Goal: Communication & Community: Answer question/provide support

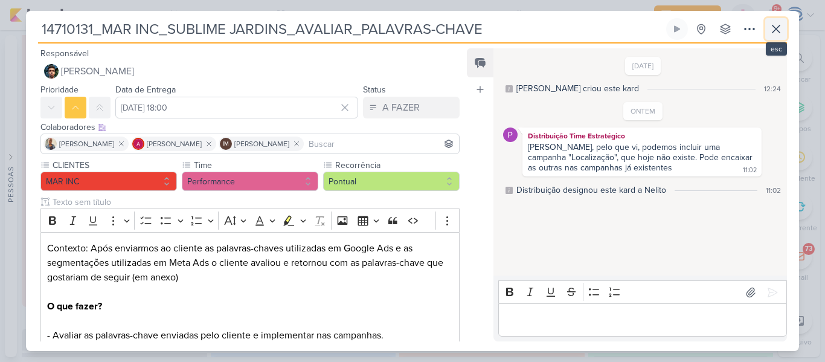
click at [777, 32] on icon at bounding box center [776, 29] width 14 height 14
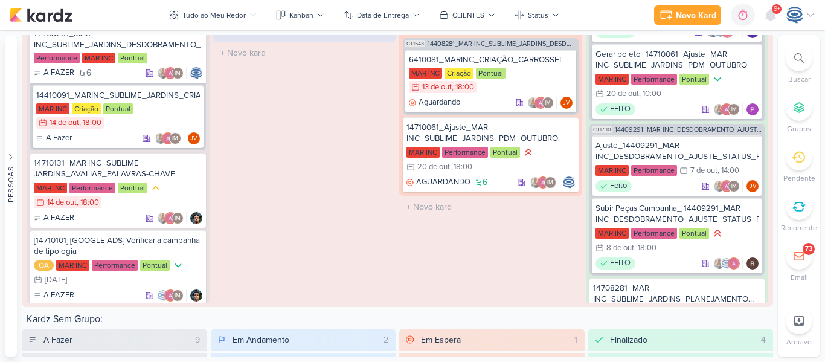
click at [774, 11] on span "9+" at bounding box center [777, 9] width 7 height 10
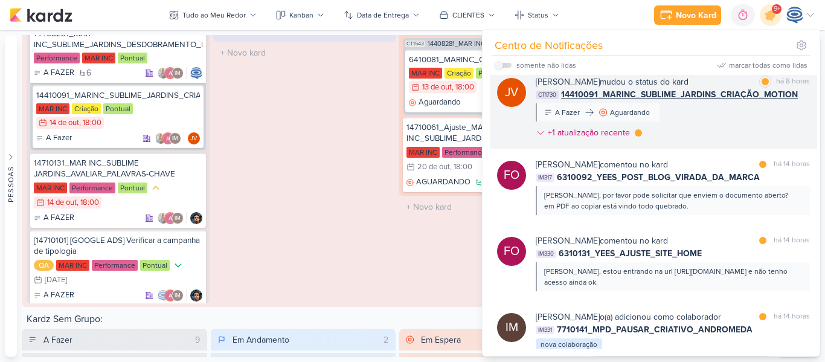
scroll to position [94, 0]
click at [668, 187] on div "[PERSON_NAME], por favor pode solicitar que enviem o documento aberto? em PDF a…" at bounding box center [673, 199] width 274 height 29
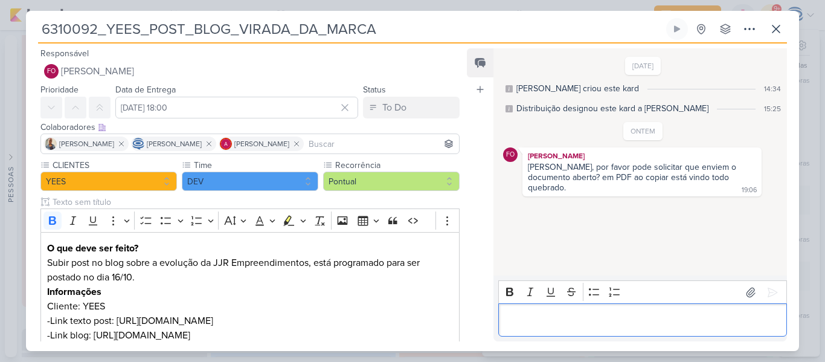
click at [617, 323] on p "Editor editing area: main" at bounding box center [642, 320] width 276 height 14
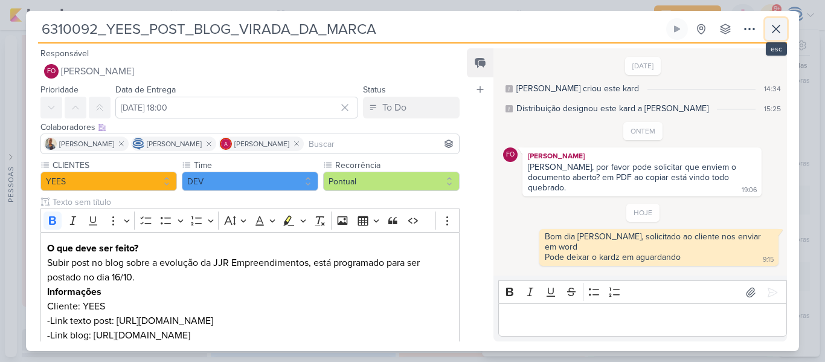
click at [778, 32] on icon at bounding box center [776, 29] width 14 height 14
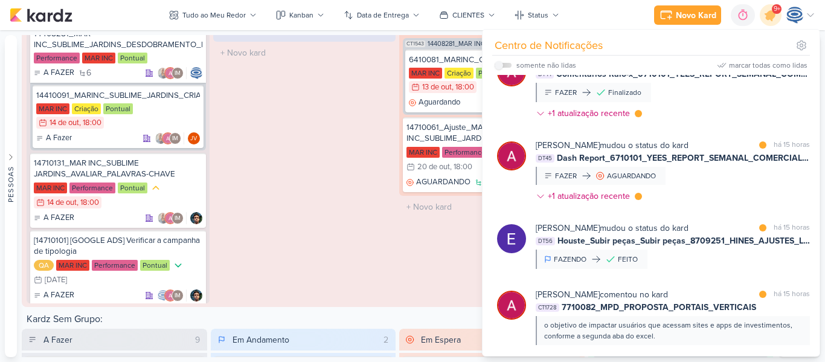
scroll to position [410, 0]
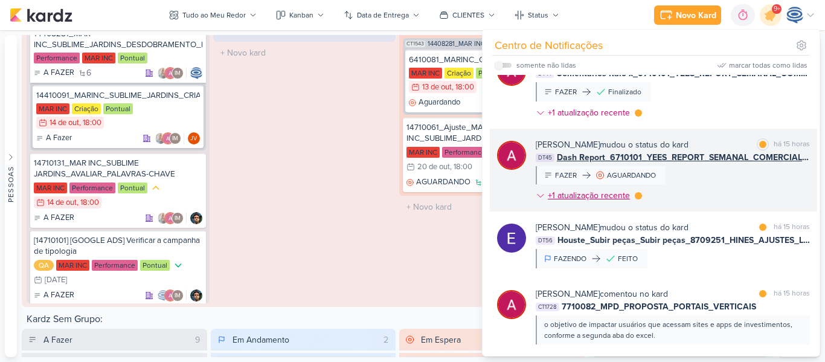
click at [604, 202] on div "+1 atualização recente" at bounding box center [590, 195] width 85 height 13
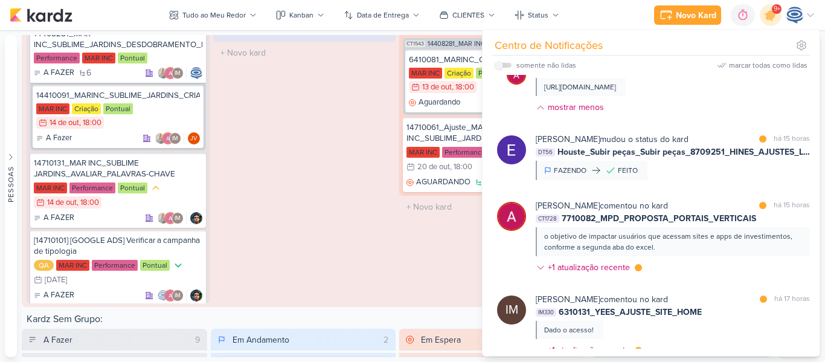
scroll to position [542, 0]
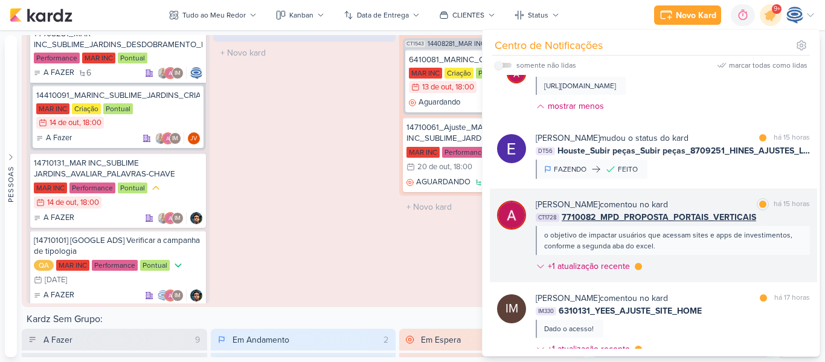
click at [660, 251] on div "o objetivo de impactar usuários que acessam sites e apps de investimentos, conf…" at bounding box center [672, 241] width 256 height 22
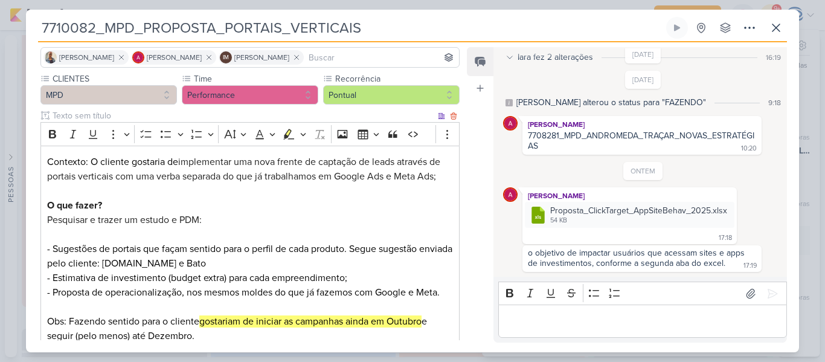
scroll to position [86, 0]
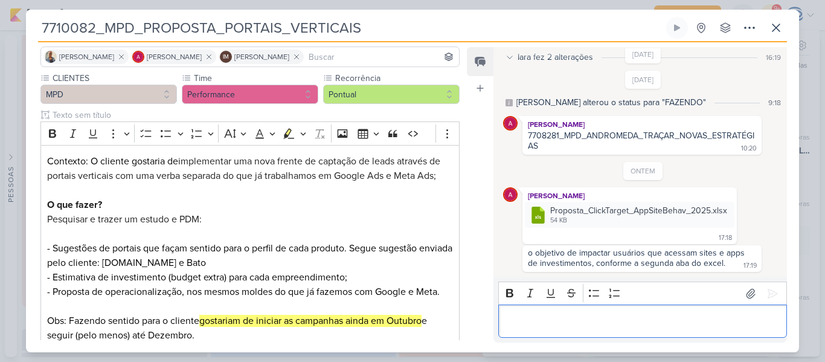
click at [577, 330] on div "Editor editing area: main" at bounding box center [642, 320] width 289 height 33
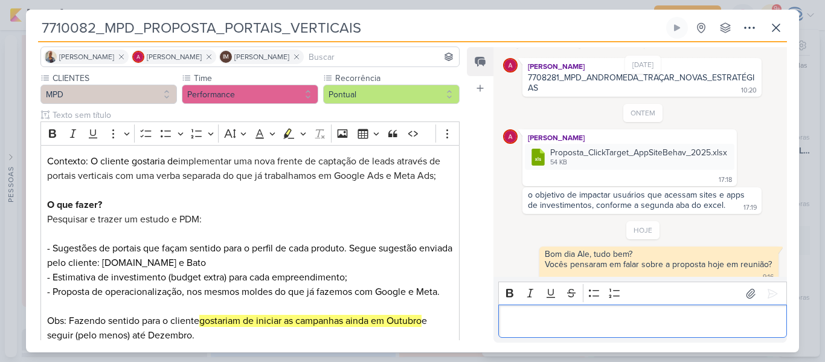
scroll to position [230, 0]
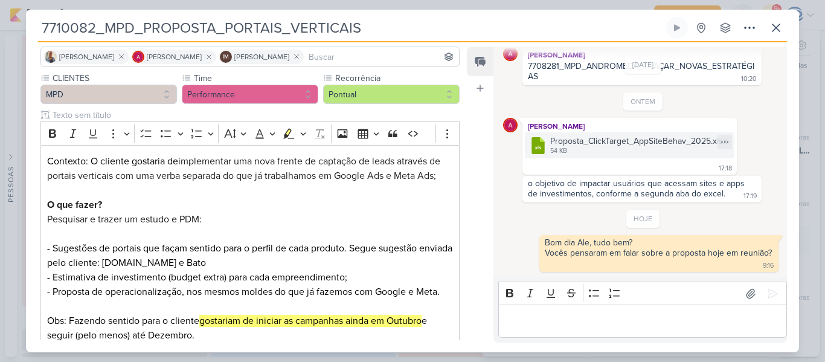
click at [594, 141] on div "Proposta_ClickTarget_AppSiteBehav_2025.xlsx" at bounding box center [638, 141] width 177 height 13
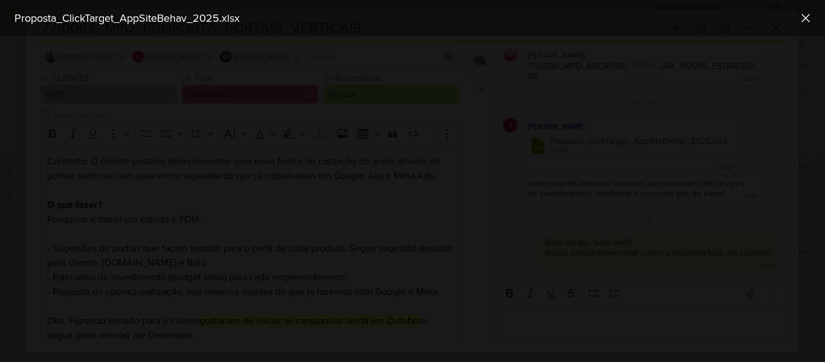
scroll to position [286, 0]
click at [0, 248] on div at bounding box center [412, 199] width 825 height 326
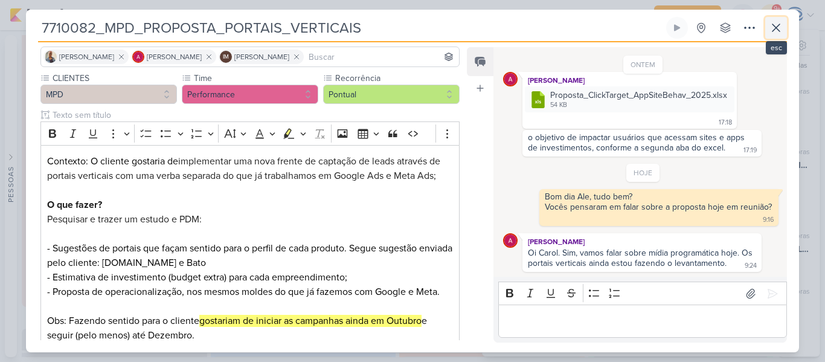
click at [775, 28] on icon at bounding box center [776, 27] width 7 height 7
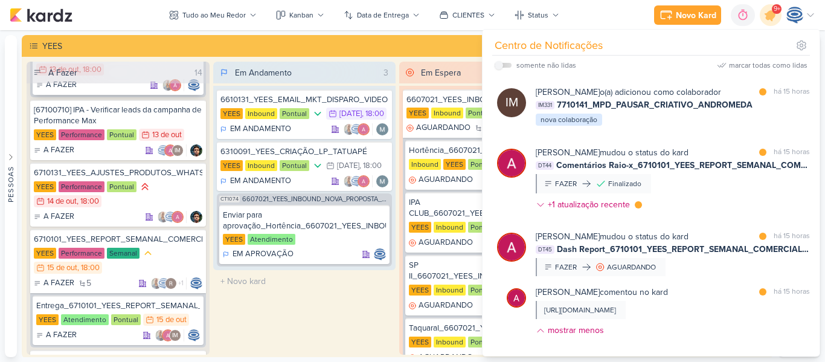
scroll to position [362, 0]
click at [129, 202] on div "YEES Performance Pontual 14/10 [DATE] 18:00" at bounding box center [118, 194] width 169 height 28
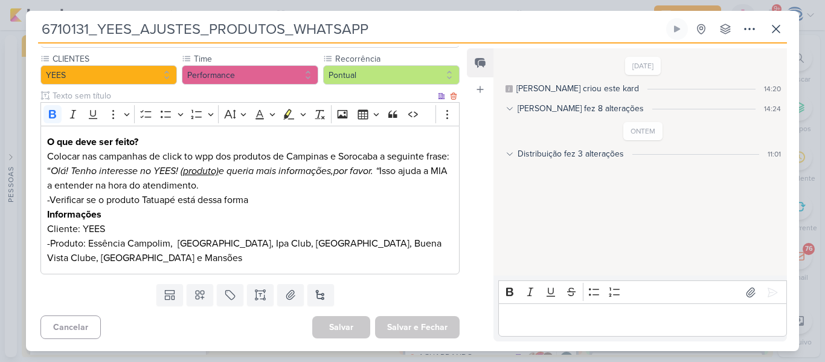
scroll to position [0, 0]
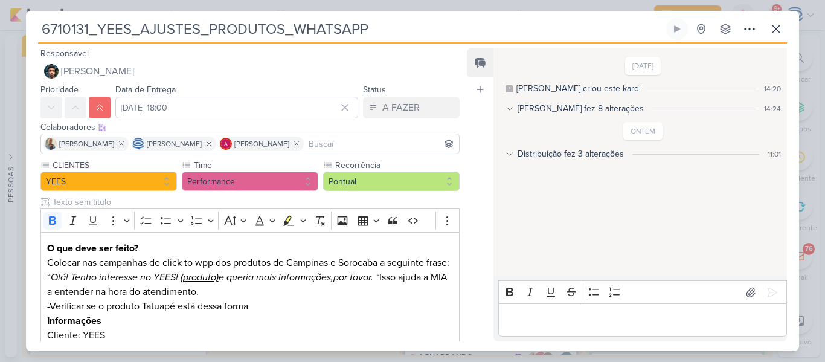
drag, startPoint x: 376, startPoint y: 28, endPoint x: 36, endPoint y: 30, distance: 340.1
click at [36, 30] on div "6710131_YEES_AJUSTES_PRODUTOS_WHATSAPP Criado por [PERSON_NAME] nenhum grupo di…" at bounding box center [412, 184] width 773 height 333
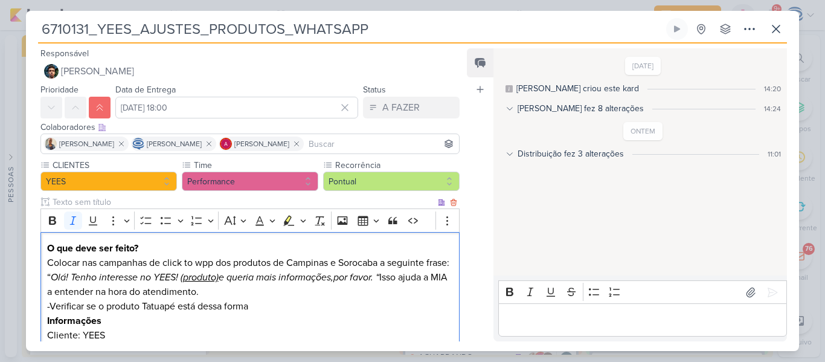
click at [363, 277] on icon "Olá! Tenho interesse no YEES! ( produto) e queria mais informações,por favor. “" at bounding box center [215, 277] width 329 height 12
click at [319, 288] on p "Colocar nas campanhas de click to wpp dos produtos de Campinas e Sorocaba a seg…" at bounding box center [250, 277] width 406 height 43
click at [270, 318] on p "Informações" at bounding box center [250, 321] width 406 height 14
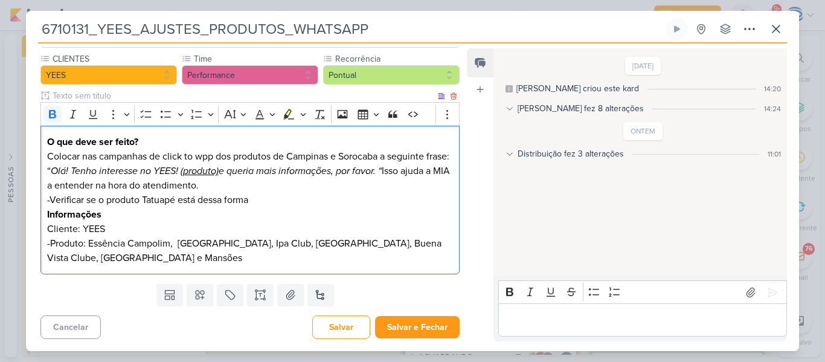
click at [44, 214] on div "O que deve ser feito? Colocar nas campanhas de click to wpp dos produtos de Cam…" at bounding box center [249, 200] width 419 height 149
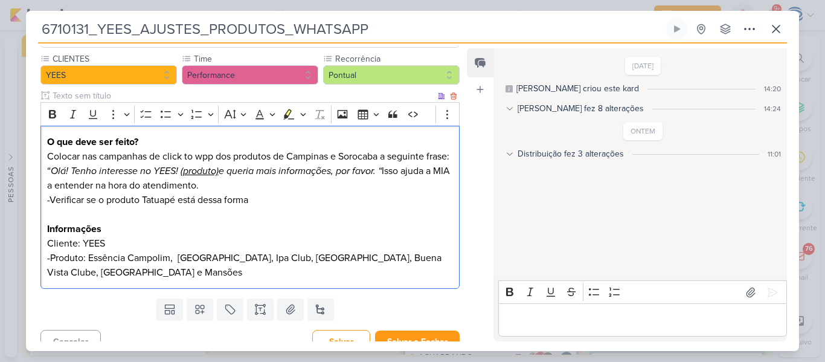
click at [326, 220] on p "Editor editing area: main" at bounding box center [250, 214] width 406 height 14
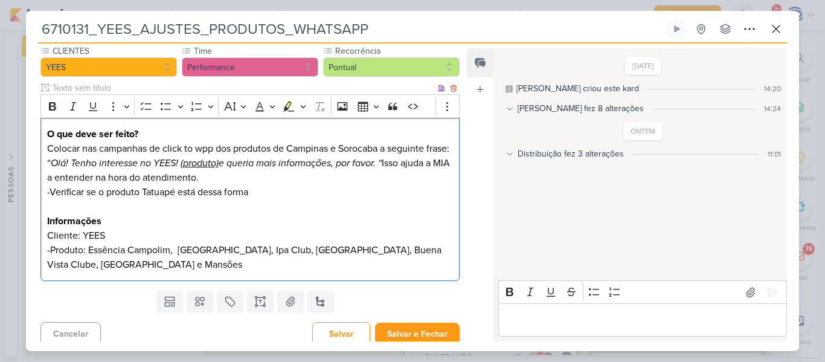
scroll to position [121, 0]
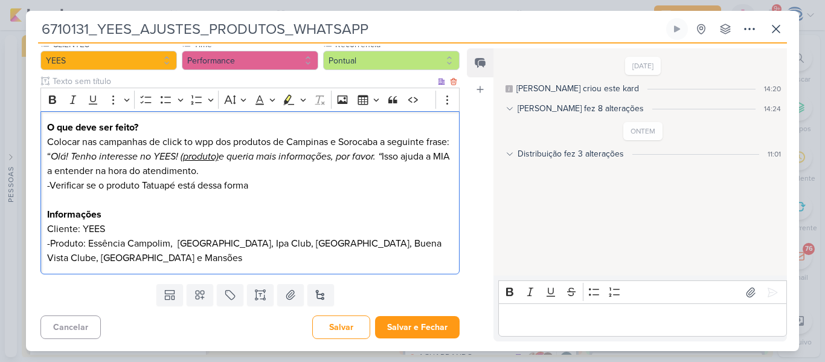
click at [280, 259] on p "-Produto: Essência Campolim, [GEOGRAPHIC_DATA], Ipa Club, [GEOGRAPHIC_DATA], Bu…" at bounding box center [250, 250] width 406 height 29
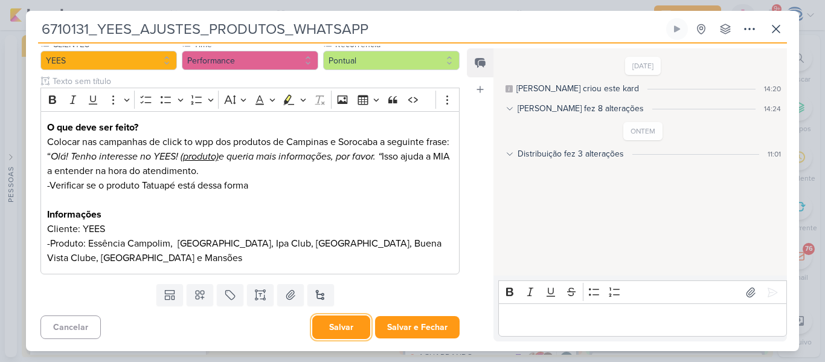
click at [336, 318] on button "Salvar" at bounding box center [341, 327] width 58 height 24
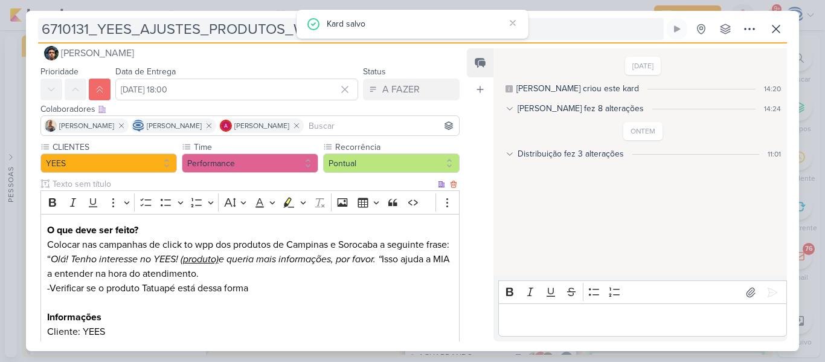
scroll to position [18, 0]
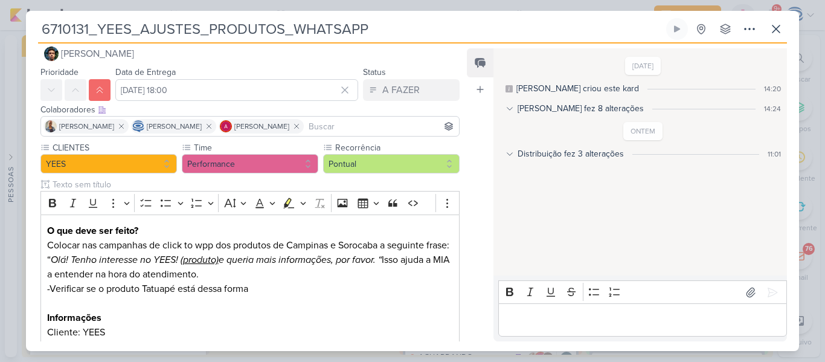
drag, startPoint x: 43, startPoint y: 27, endPoint x: 396, endPoint y: 28, distance: 353.4
click at [396, 28] on input "6710131_YEES_AJUSTES_PRODUTOS_WHATSAPP" at bounding box center [351, 29] width 626 height 22
